Goal: Information Seeking & Learning: Learn about a topic

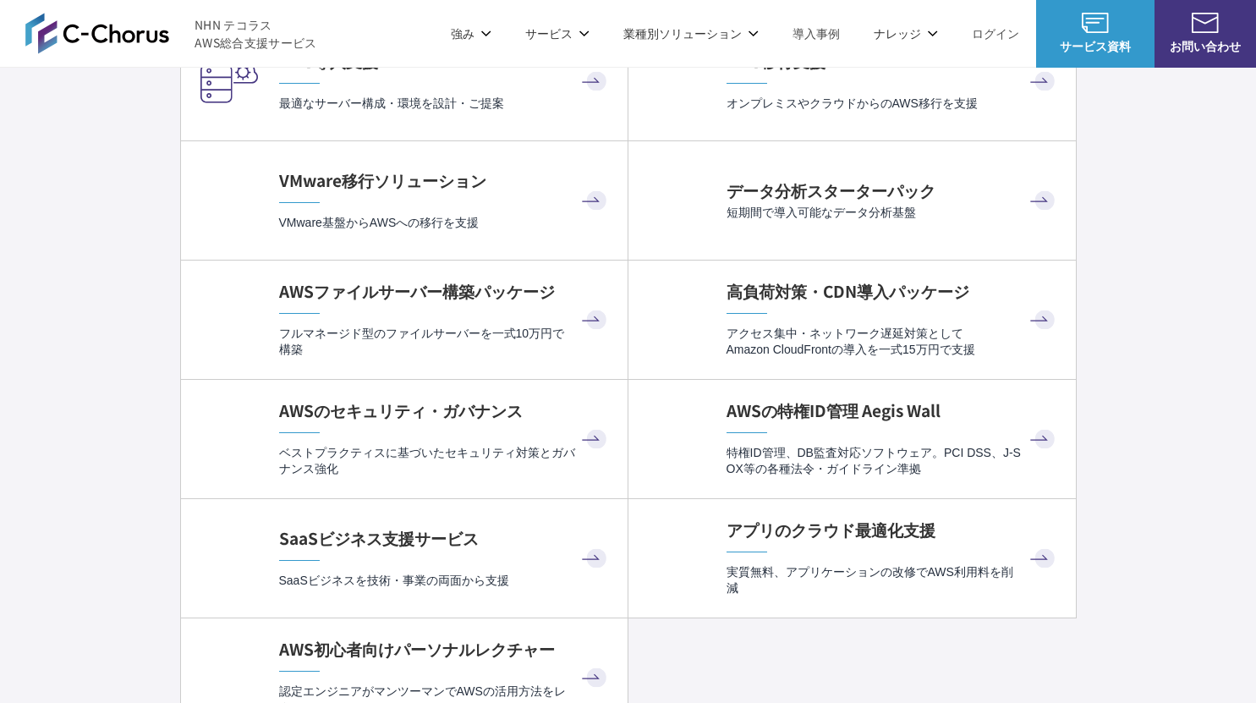
scroll to position [3778, 0]
click at [579, 32] on p "サービス" at bounding box center [557, 34] width 64 height 18
click at [298, 134] on div "Amazon Web Service（AWS） AWS請求代行サービス AWS Marketplace割引サービス AWS初心者向けパーソナルレクチャー 定額…" at bounding box center [487, 322] width 648 height 459
click at [296, 138] on link "AWS請求代行サービス" at bounding box center [253, 143] width 119 height 17
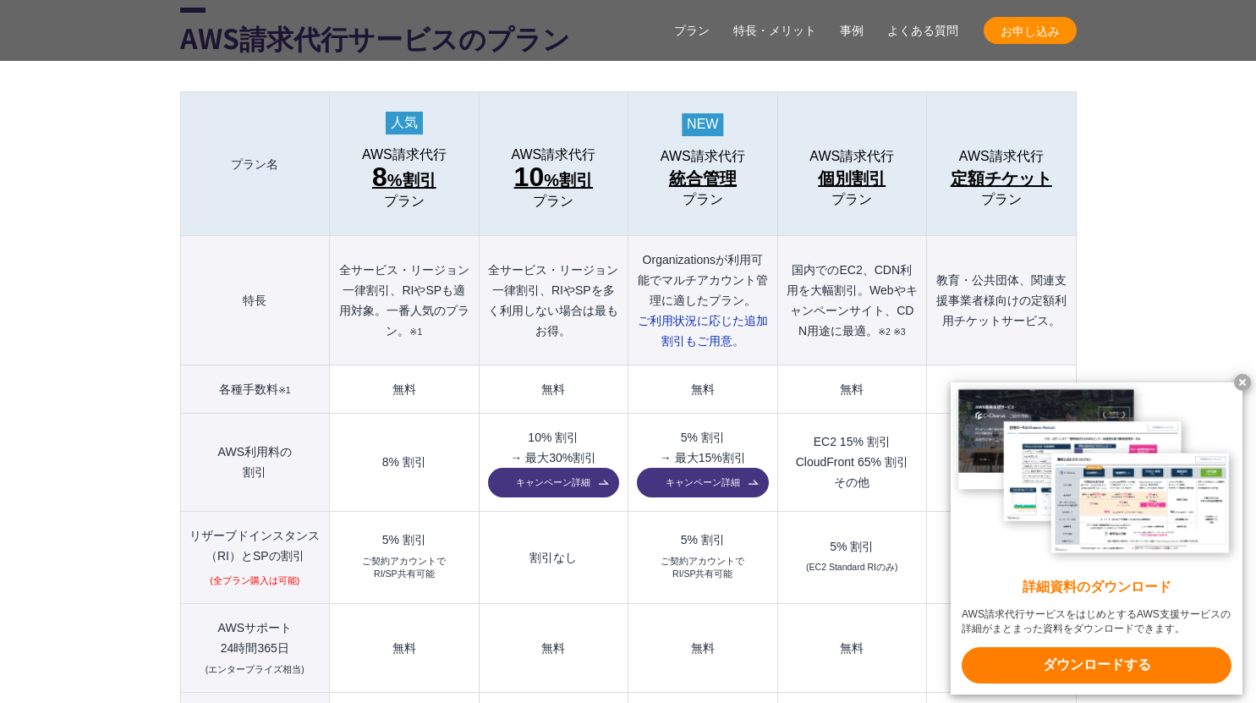
scroll to position [1835, 0]
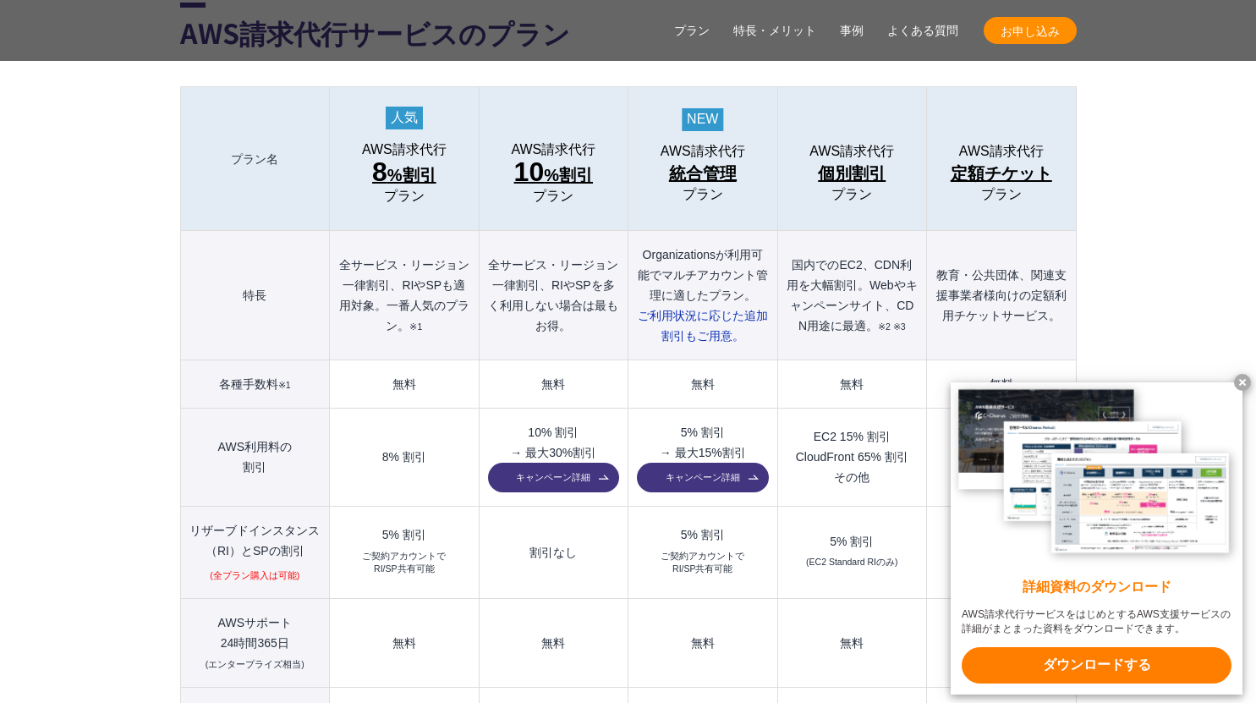
click at [1245, 376] on x-t at bounding box center [1242, 382] width 17 height 17
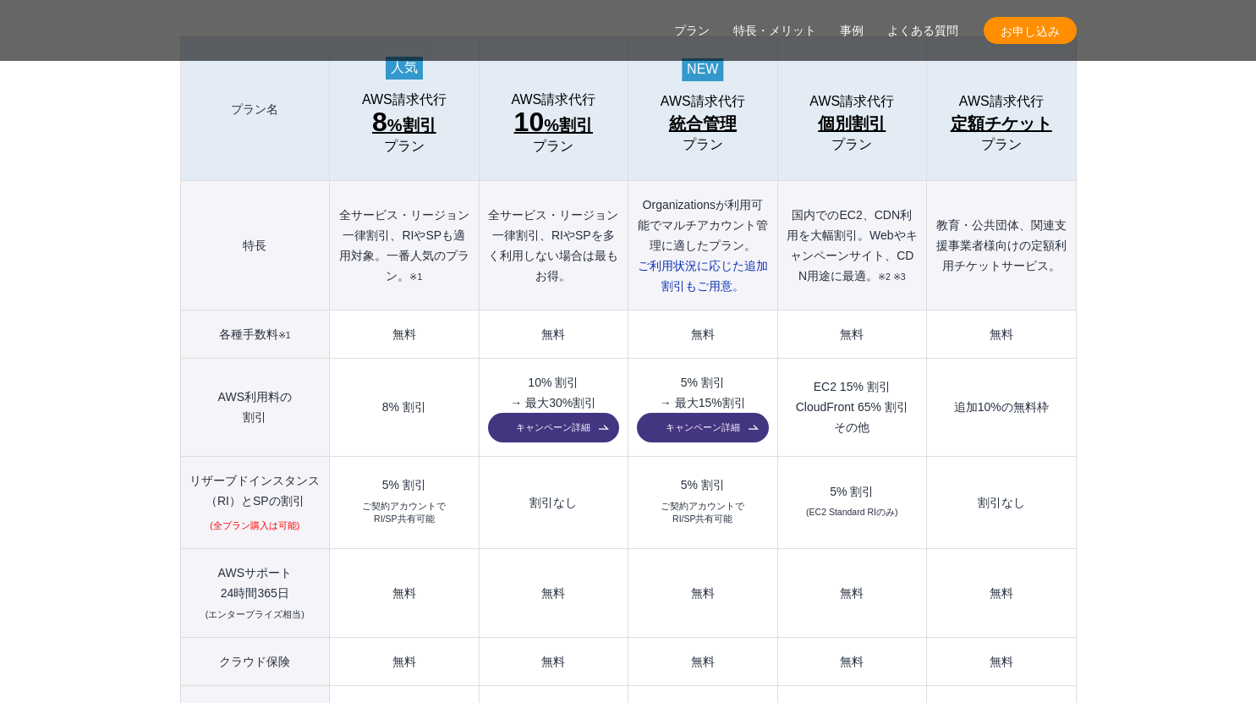
scroll to position [1892, 0]
